Goal: Information Seeking & Learning: Compare options

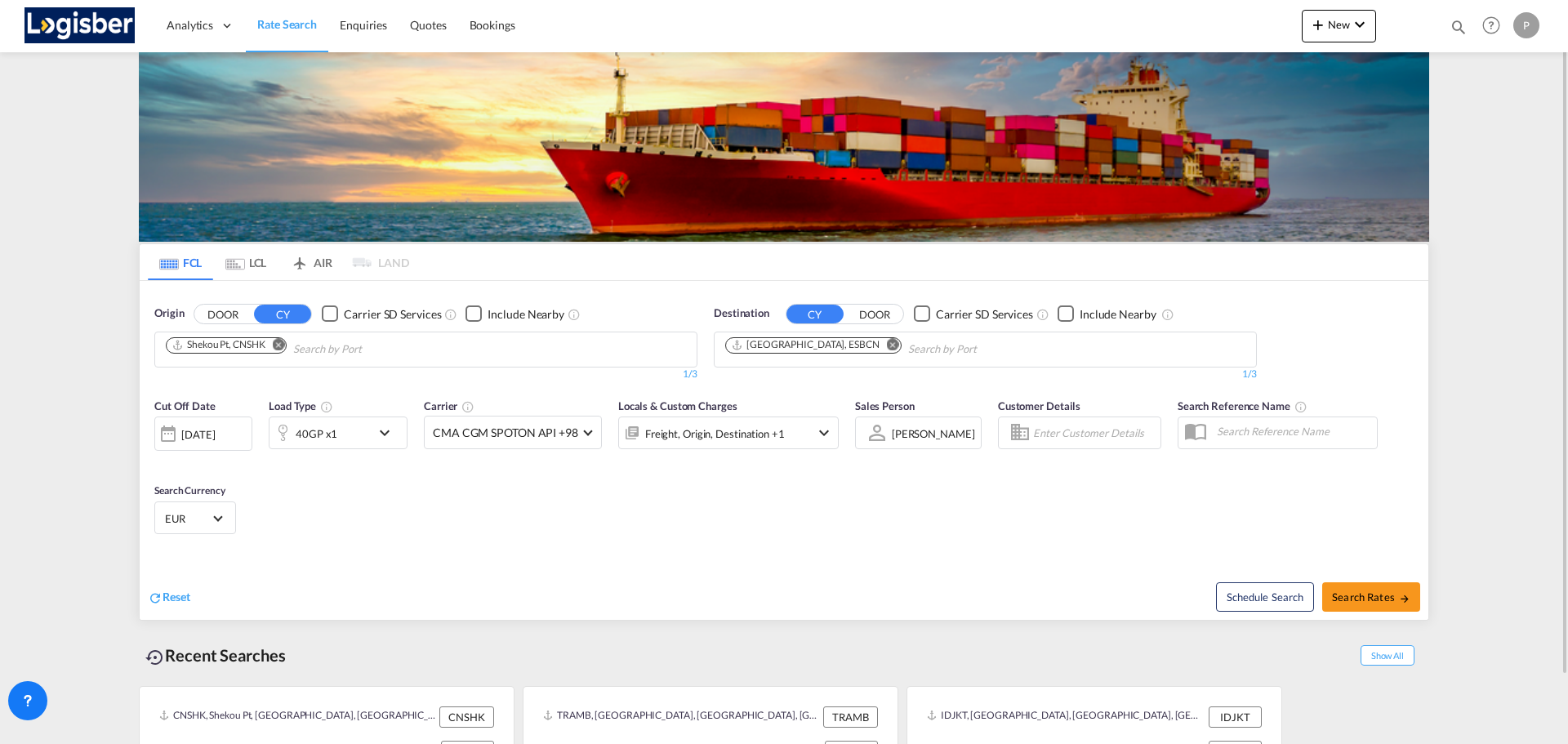
click at [276, 342] on md-icon "Remove" at bounding box center [278, 344] width 12 height 12
click at [886, 344] on md-icon "Remove" at bounding box center [892, 344] width 12 height 12
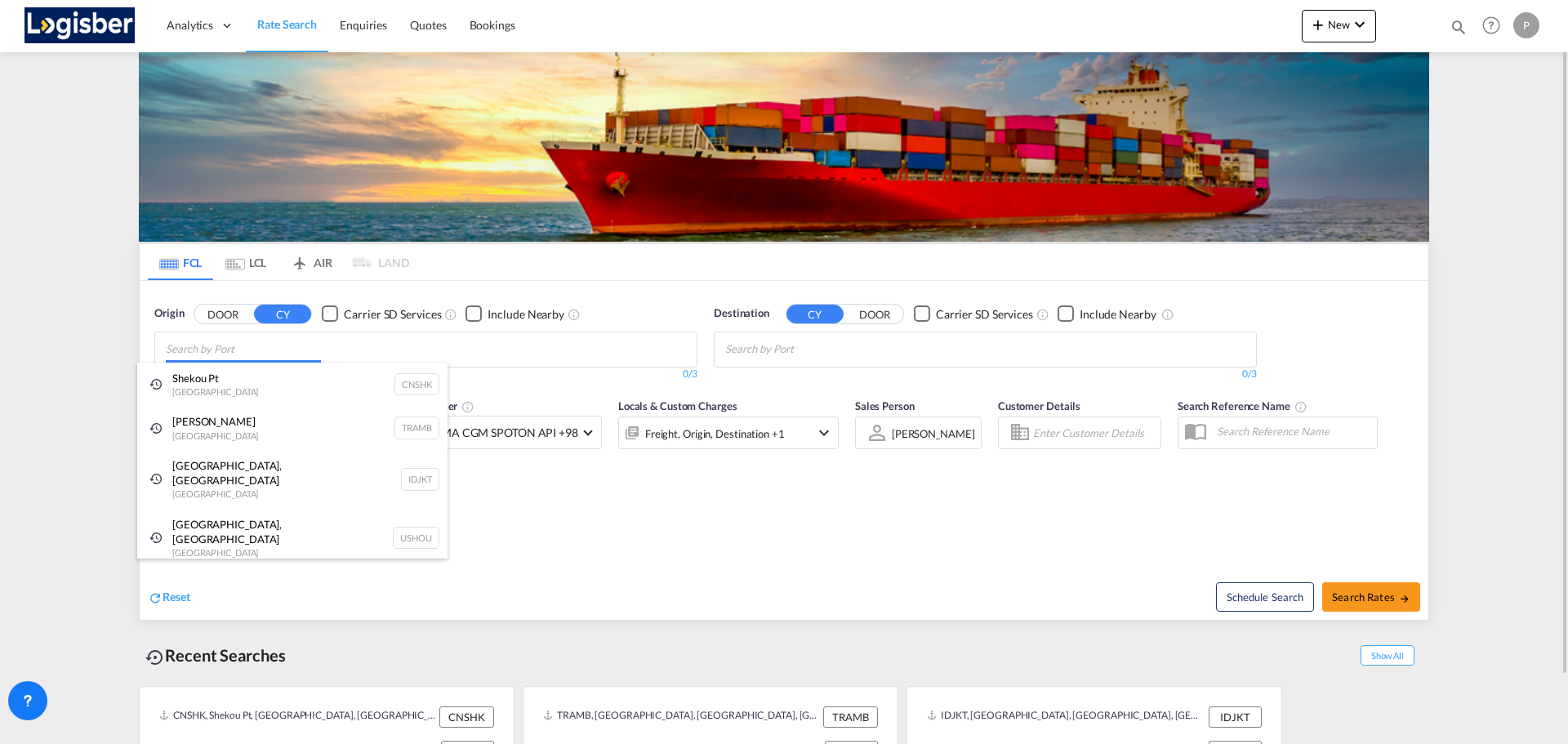
click at [209, 355] on body "Analytics Dashboard Rate Search Enquiries Quotes Bookings" at bounding box center [784, 372] width 1568 height 744
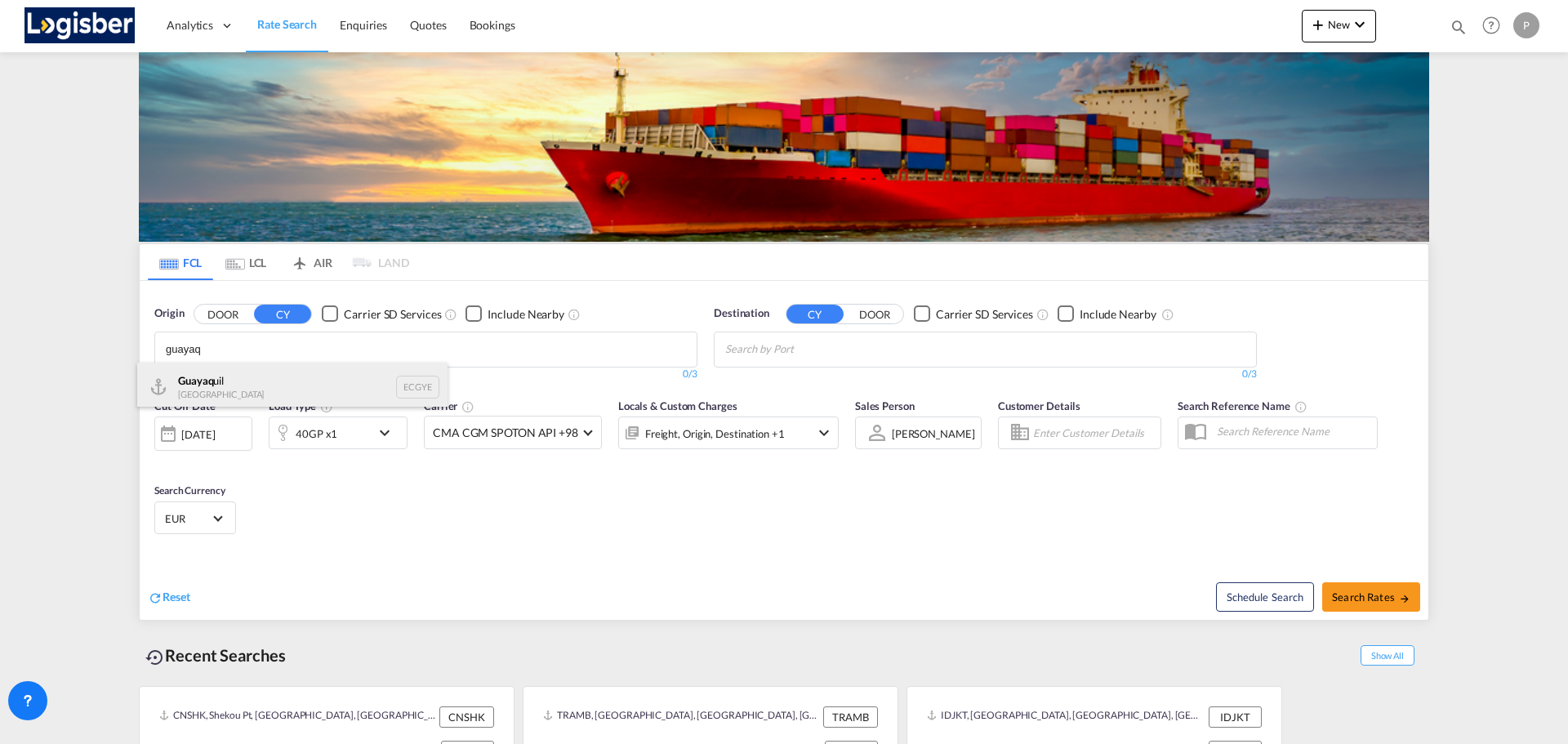
type input "guayaq"
click at [252, 388] on div "Guayaq uil [GEOGRAPHIC_DATA] ECGYE" at bounding box center [291, 386] width 310 height 49
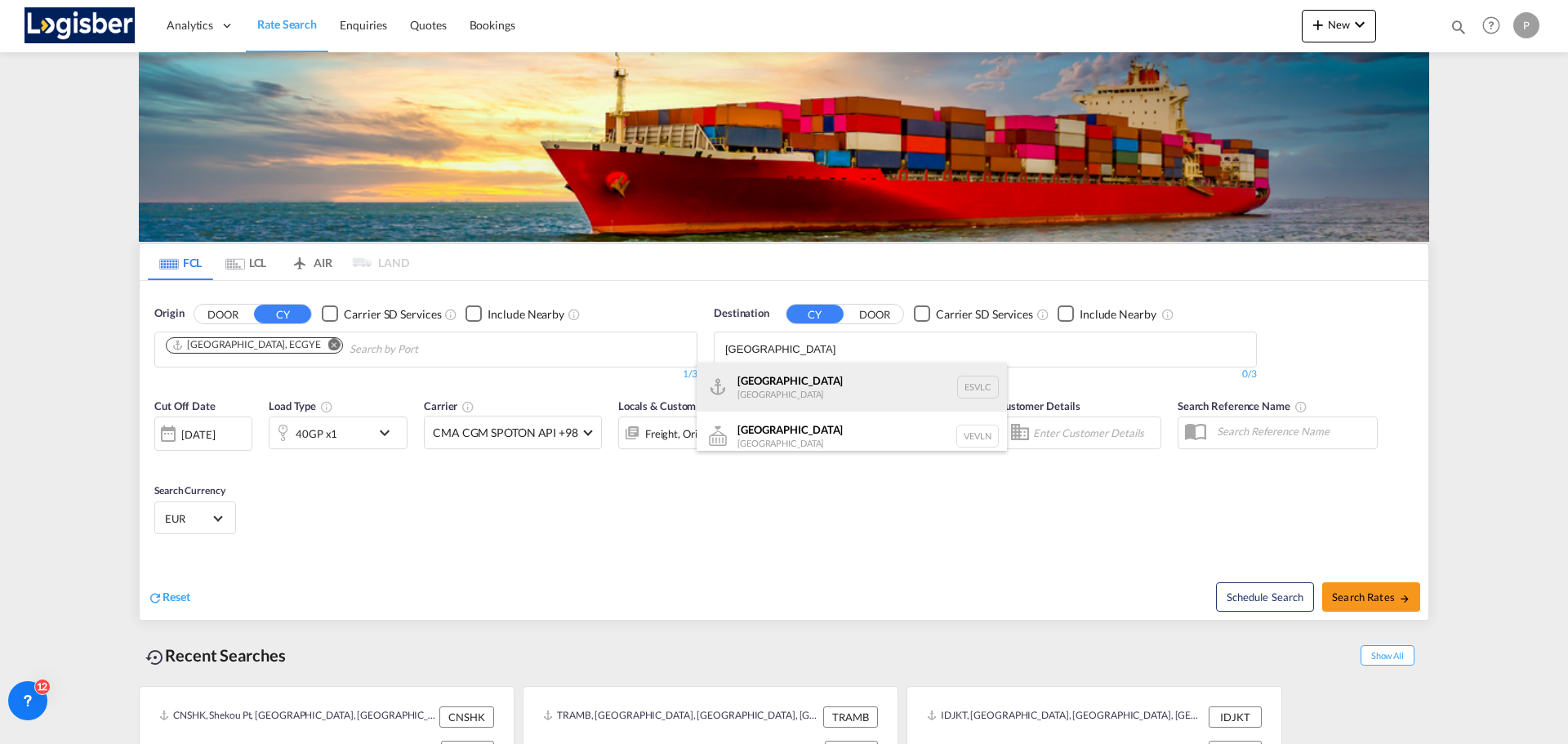
type input "[GEOGRAPHIC_DATA]"
click at [845, 375] on div "[GEOGRAPHIC_DATA] [GEOGRAPHIC_DATA] ESVLC" at bounding box center [851, 386] width 310 height 49
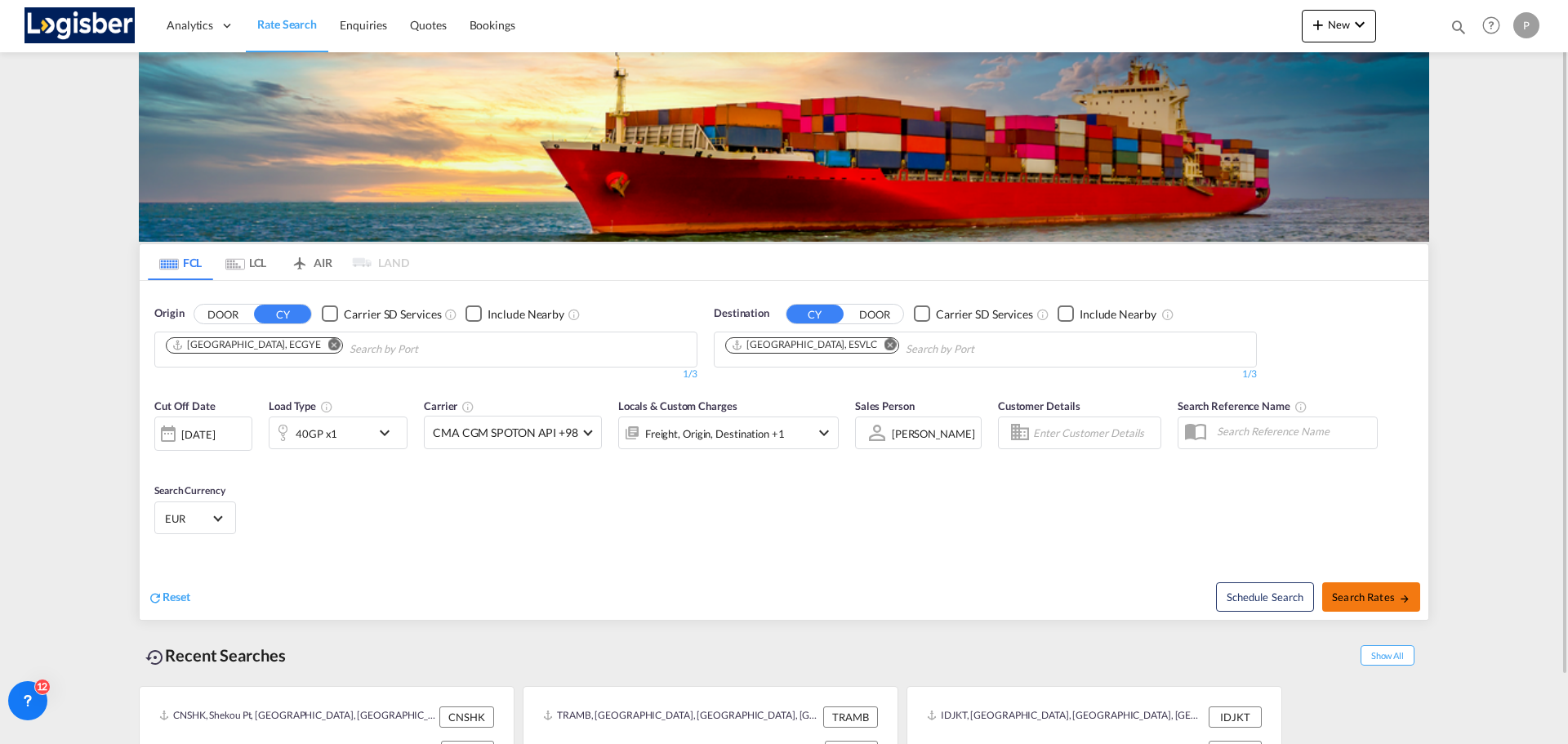
click at [1384, 596] on span "Search Rates" at bounding box center [1371, 597] width 78 height 13
type input "ECGYE to ESVLC / [DATE]"
